Goal: Task Accomplishment & Management: Manage account settings

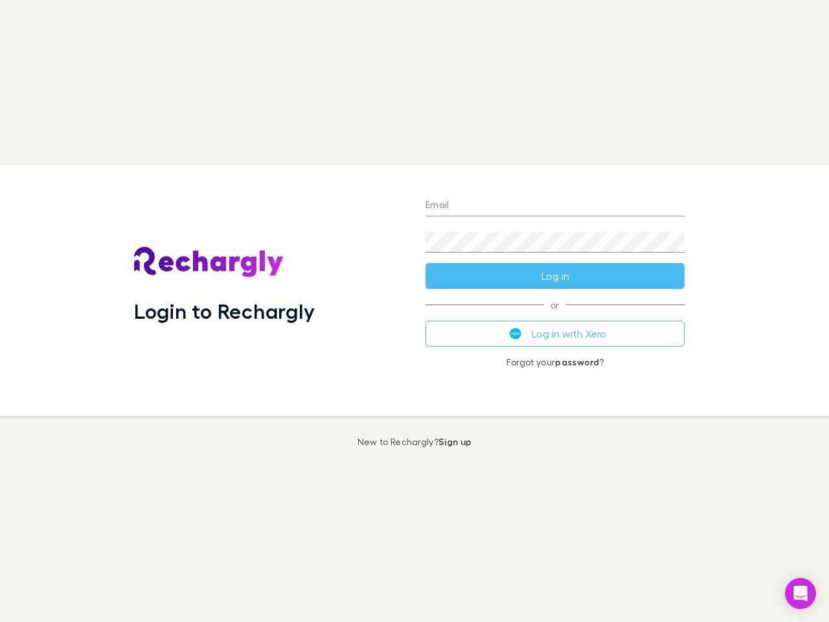
click at [415, 311] on div "Login to Rechargly" at bounding box center [269, 290] width 291 height 251
click at [555, 206] on input "Email" at bounding box center [555, 206] width 259 height 21
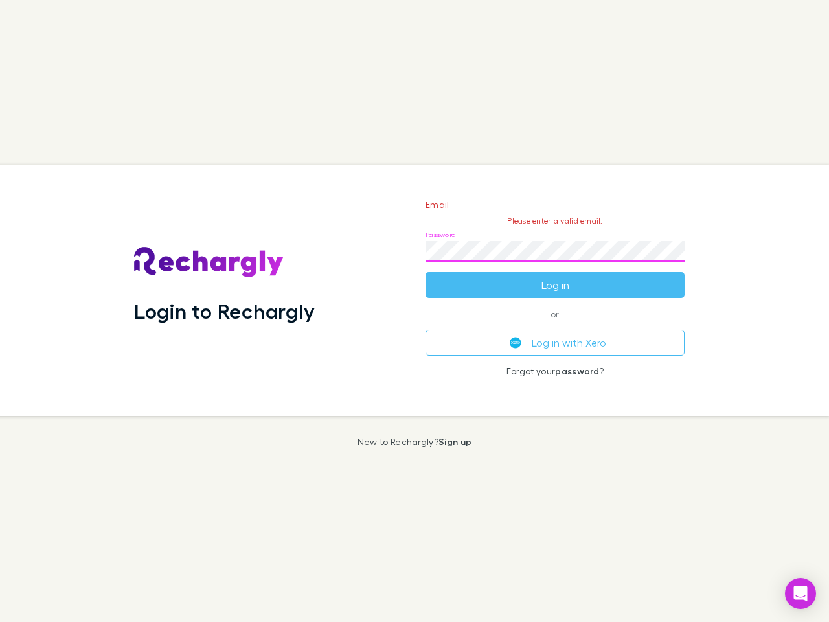
click at [555, 276] on form "Email Please enter a valid email. Password Log in" at bounding box center [555, 241] width 259 height 113
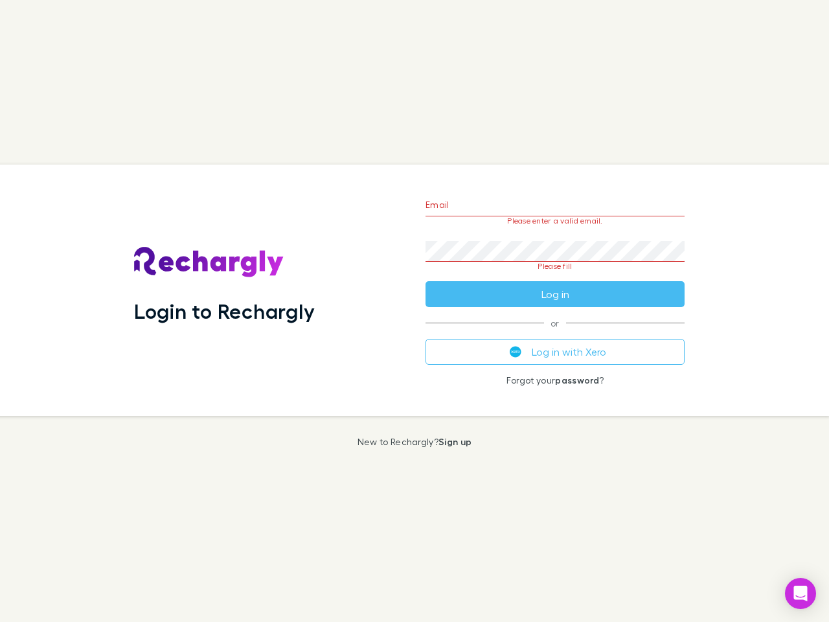
click at [555, 334] on div "Email Please enter a valid email. Password Please fill Log in or Log in with Xe…" at bounding box center [555, 290] width 280 height 251
click at [801, 593] on icon "Open Intercom Messenger" at bounding box center [801, 594] width 14 height 16
